Goal: Information Seeking & Learning: Learn about a topic

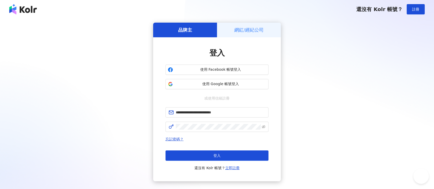
click at [204, 153] on button "登入" at bounding box center [217, 156] width 103 height 10
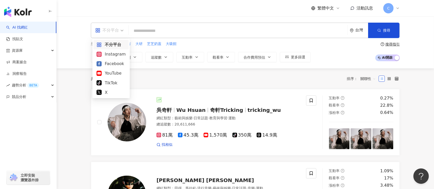
click at [121, 30] on span "不分平台" at bounding box center [109, 30] width 28 height 8
click at [114, 55] on div "Instagram" at bounding box center [111, 54] width 29 height 6
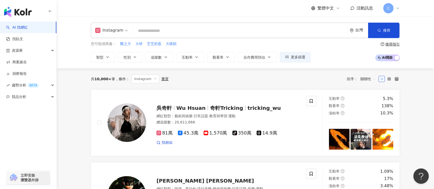
click at [162, 28] on input "search" at bounding box center [240, 31] width 210 height 10
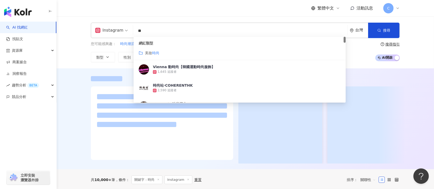
click at [150, 55] on span "美妝" at bounding box center [148, 53] width 7 height 4
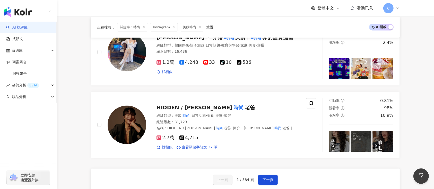
scroll to position [985, 0]
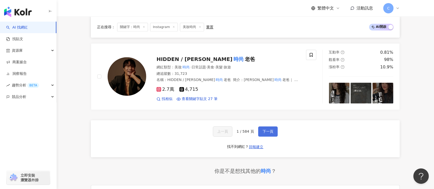
type input "**"
click at [266, 131] on span "下一頁" at bounding box center [268, 132] width 11 height 4
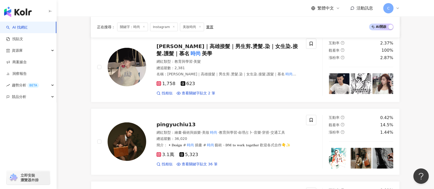
scroll to position [980, 0]
